Goal: Task Accomplishment & Management: Complete application form

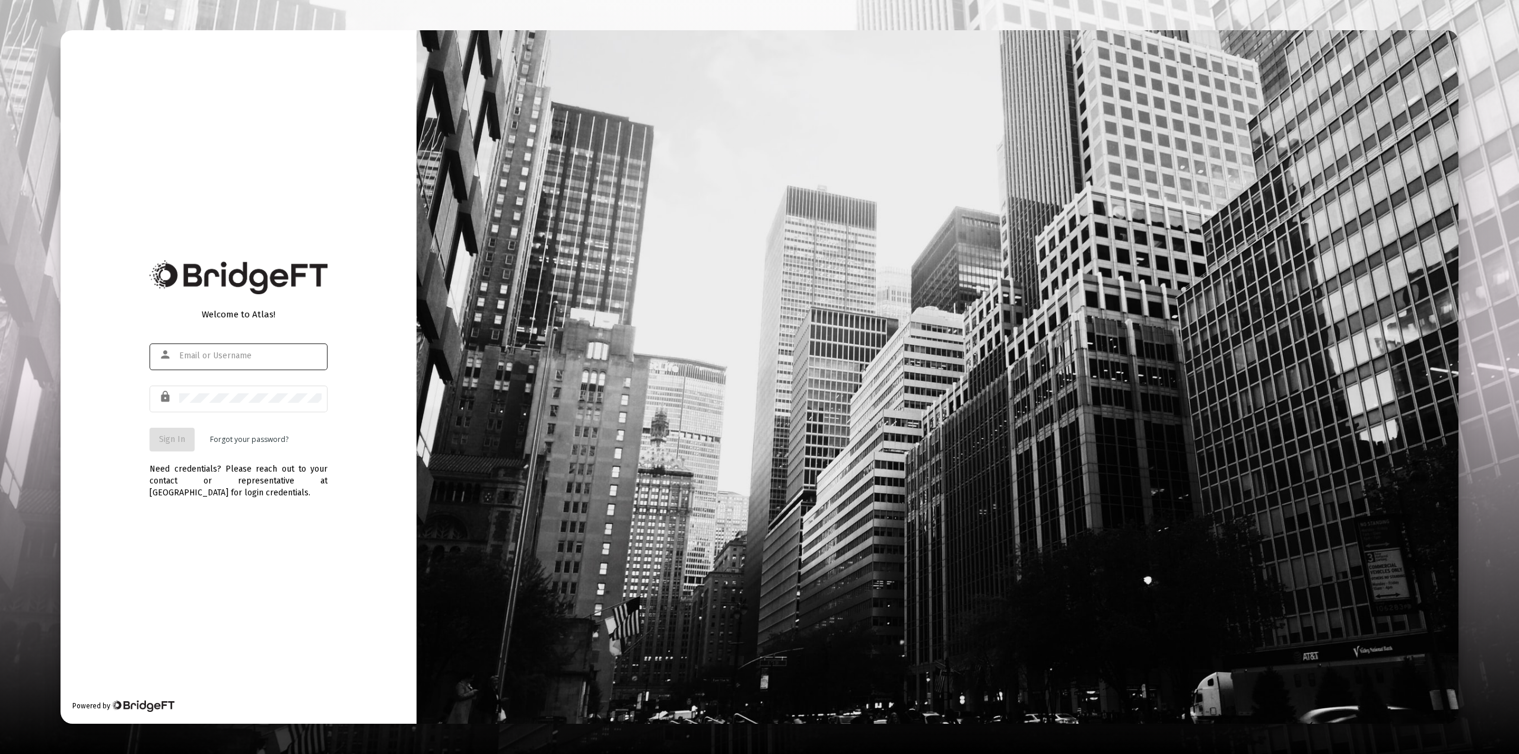
click at [214, 362] on div at bounding box center [250, 355] width 142 height 29
click at [213, 360] on input "text" at bounding box center [250, 355] width 142 height 9
click at [1188, 252] on div at bounding box center [938, 377] width 1042 height 694
click at [257, 350] on div at bounding box center [250, 355] width 142 height 29
click at [245, 358] on input "text" at bounding box center [250, 355] width 142 height 9
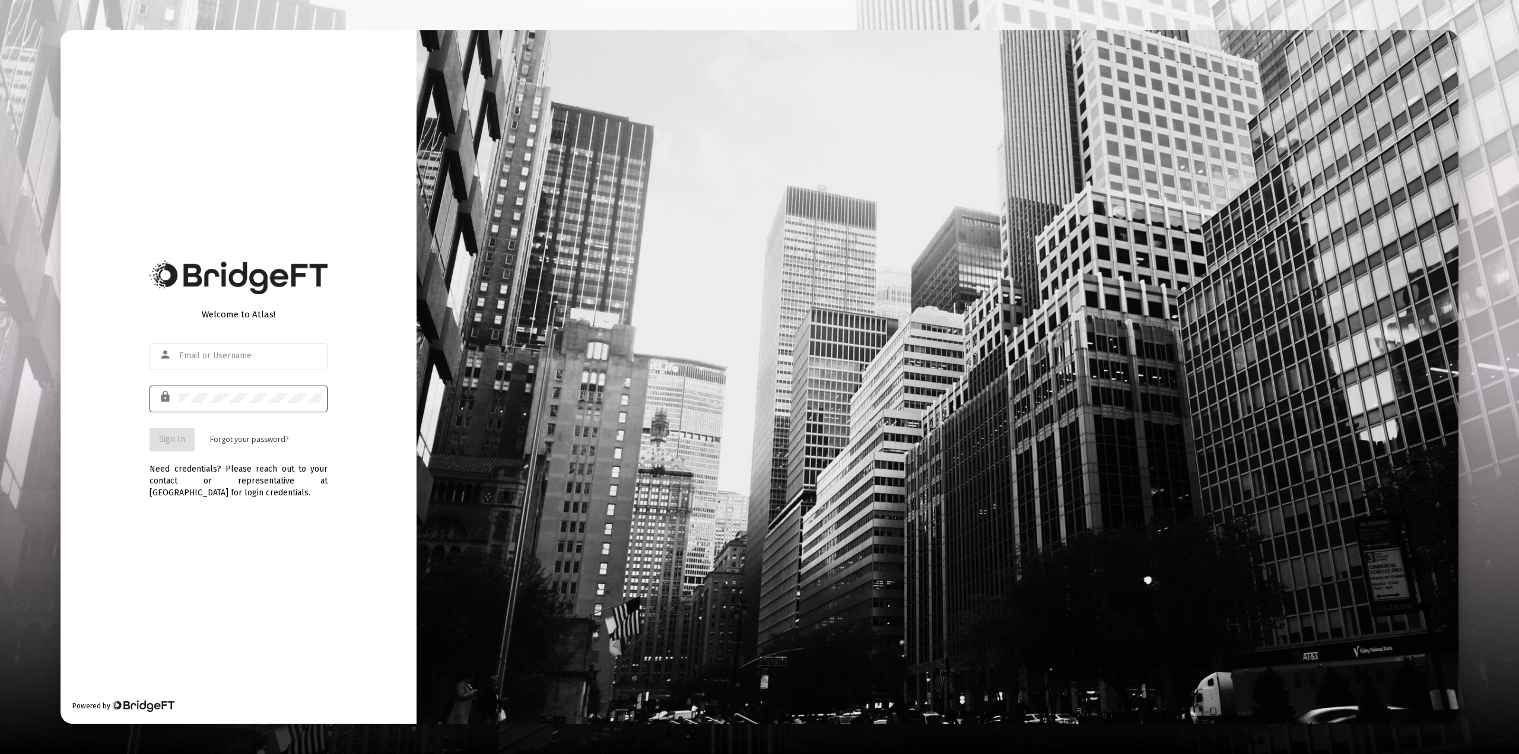
click at [228, 404] on div at bounding box center [250, 397] width 142 height 29
click at [231, 350] on div at bounding box center [250, 355] width 142 height 29
click at [282, 357] on input "text" at bounding box center [250, 355] width 142 height 9
type input "ra"
click at [249, 360] on input "text" at bounding box center [250, 355] width 142 height 9
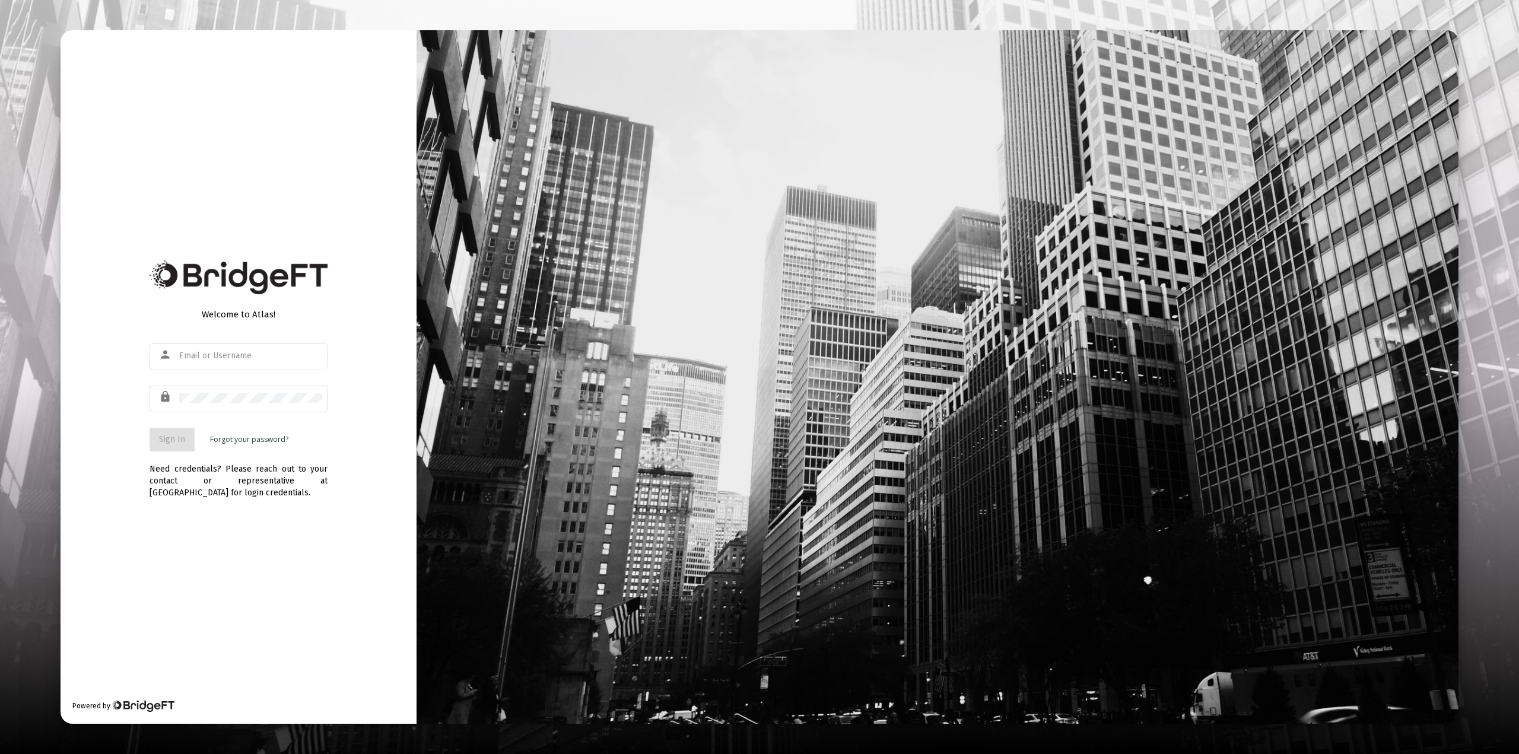
drag, startPoint x: 213, startPoint y: 368, endPoint x: 194, endPoint y: 374, distance: 20.1
click at [194, 374] on div "person" at bounding box center [239, 363] width 178 height 38
click at [221, 357] on input "text" at bounding box center [250, 355] width 142 height 9
click at [217, 406] on div at bounding box center [250, 397] width 142 height 29
click at [219, 370] on div "person" at bounding box center [239, 363] width 178 height 38
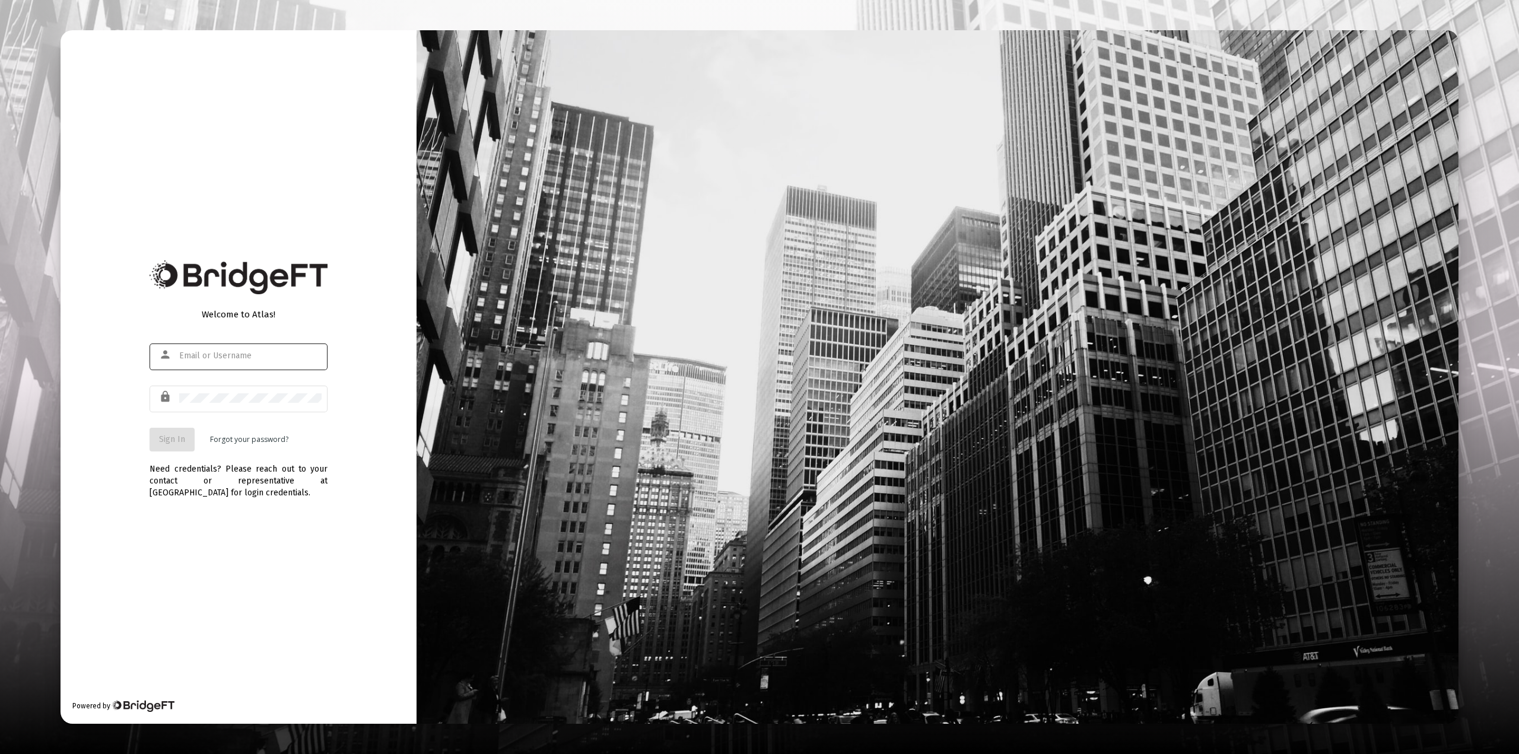
click at [226, 350] on div at bounding box center [250, 355] width 142 height 29
click at [226, 356] on input "text" at bounding box center [250, 355] width 142 height 9
click at [250, 403] on div at bounding box center [250, 397] width 142 height 29
click at [254, 358] on input "text" at bounding box center [250, 355] width 142 height 9
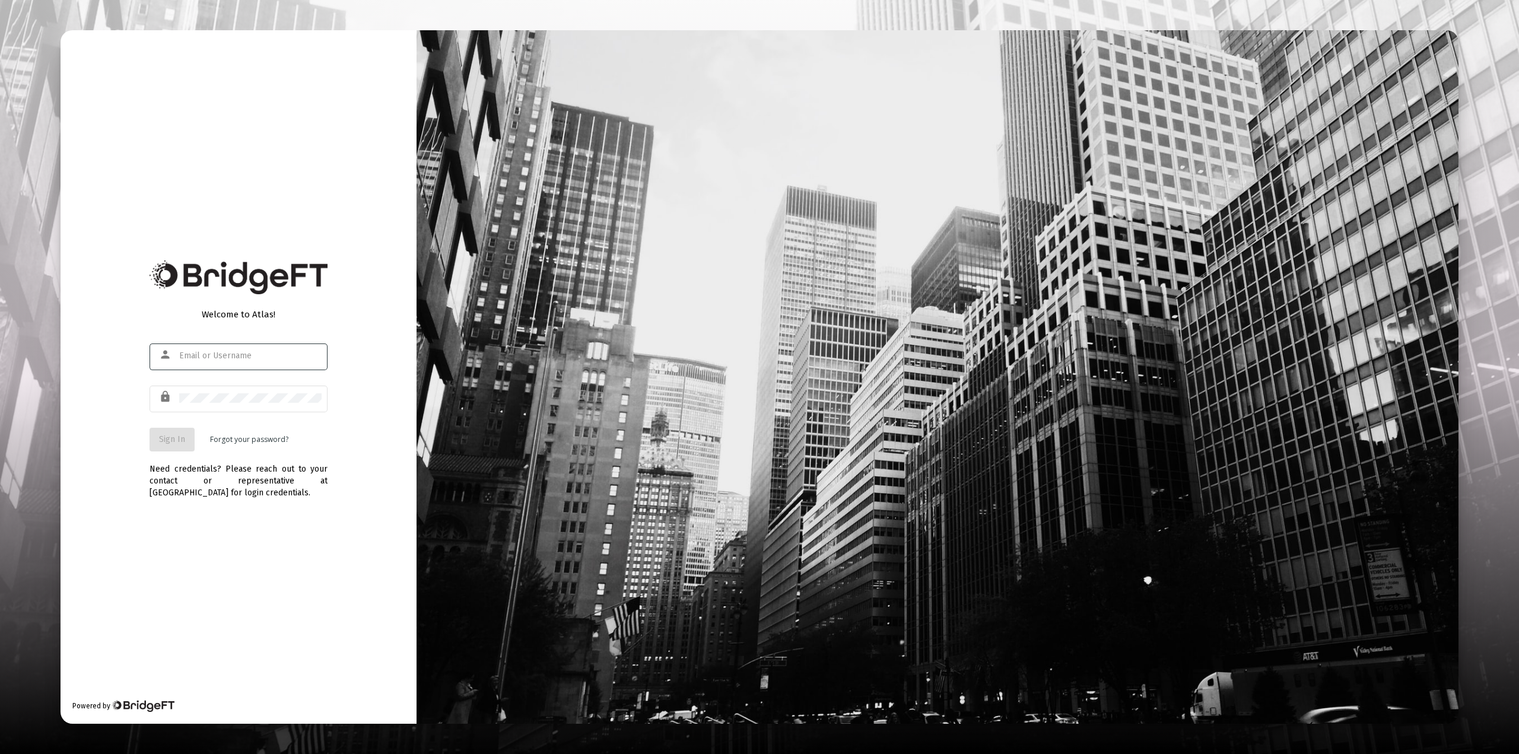
click at [254, 358] on input "text" at bounding box center [250, 355] width 142 height 9
type input "v"
type input "rajesh"
click at [862, 465] on div at bounding box center [938, 377] width 1042 height 694
click at [1094, 125] on div at bounding box center [938, 377] width 1042 height 694
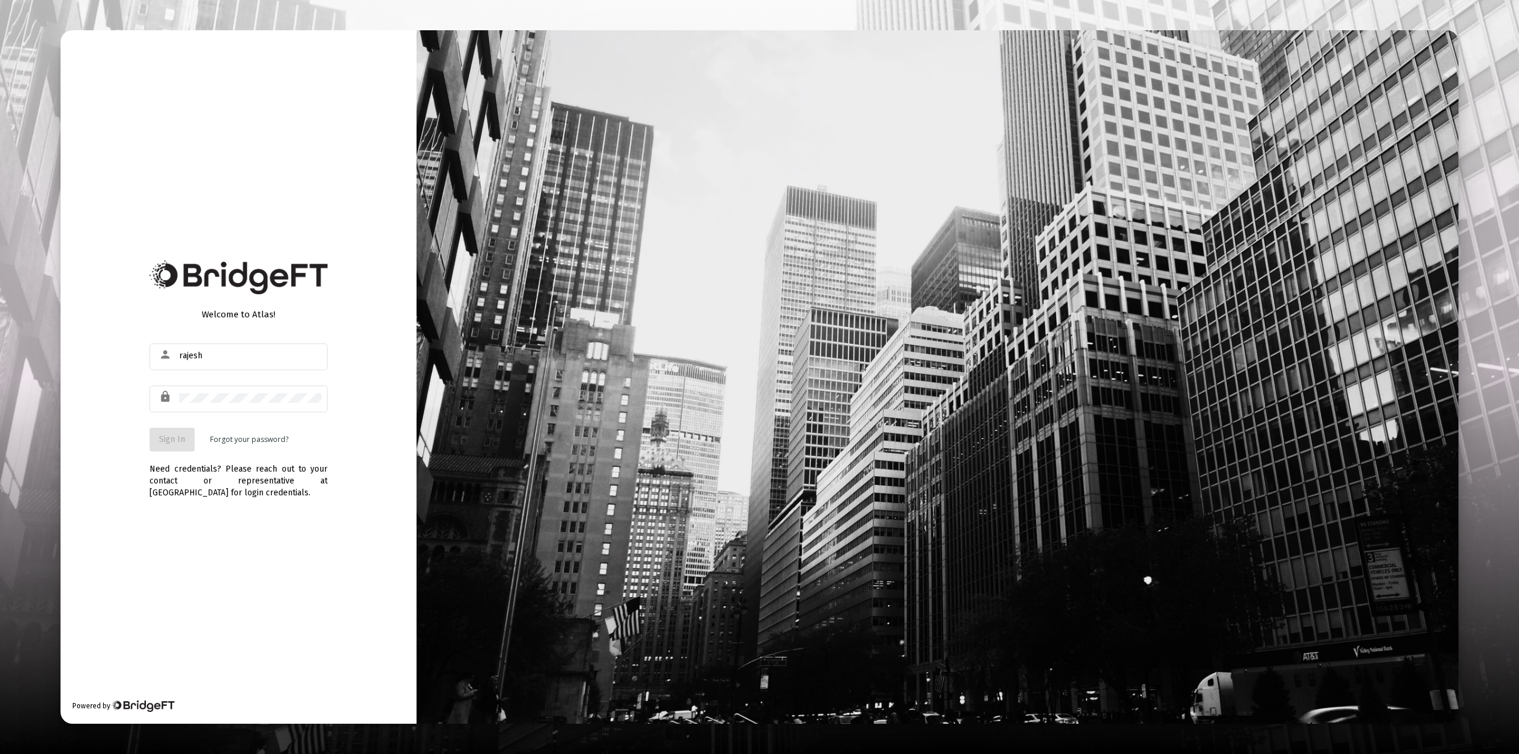
click at [1203, 447] on div at bounding box center [938, 377] width 1042 height 694
